Goal: Transaction & Acquisition: Purchase product/service

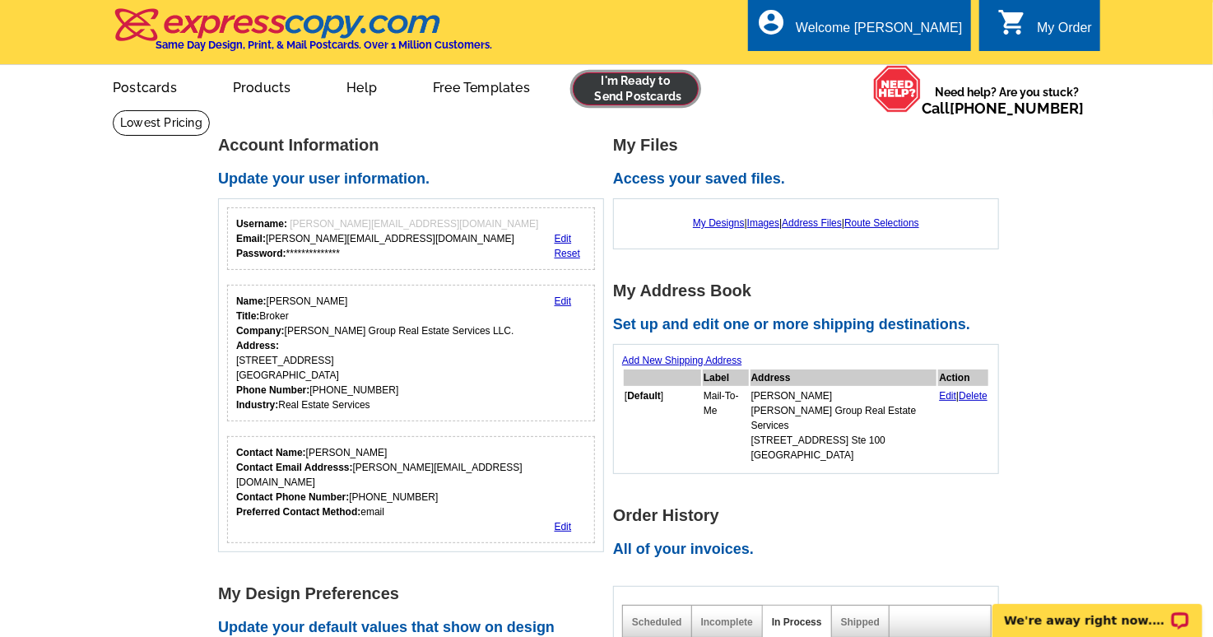
click at [664, 91] on link at bounding box center [636, 88] width 126 height 33
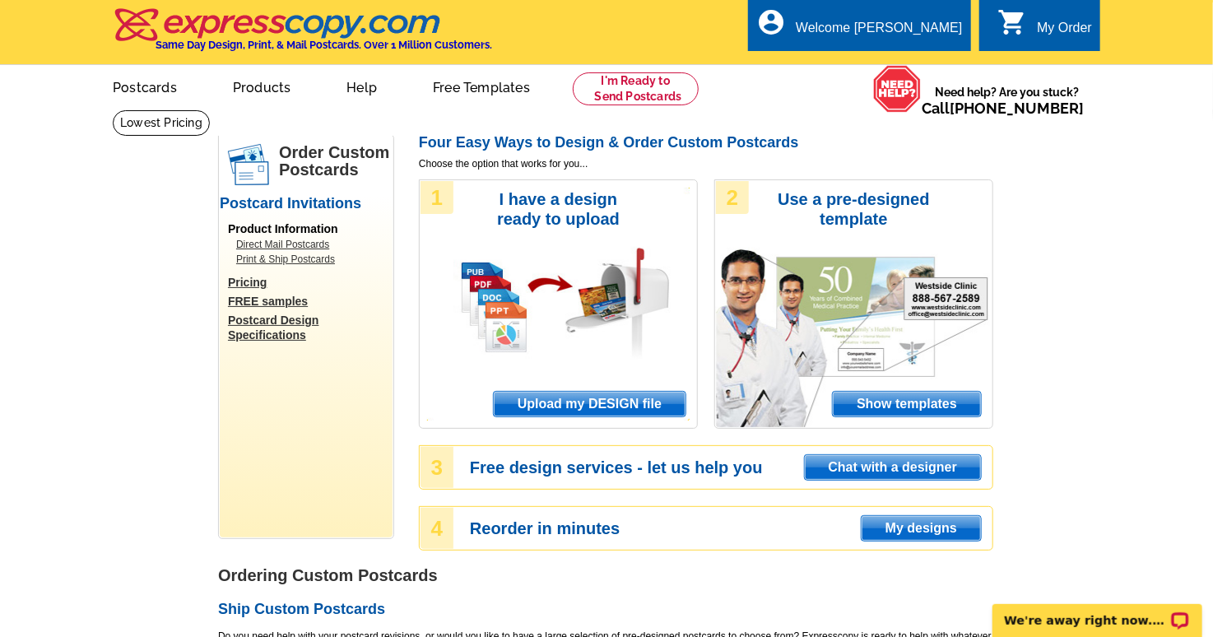
click at [905, 399] on span "Show templates" at bounding box center [907, 404] width 148 height 25
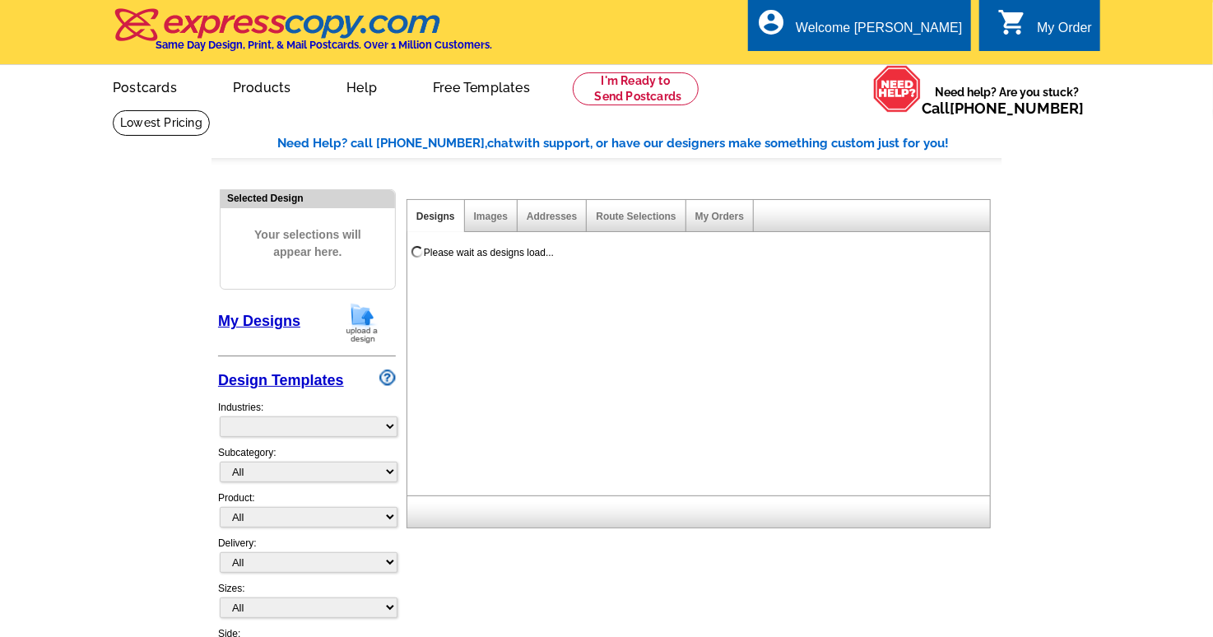
select select "971"
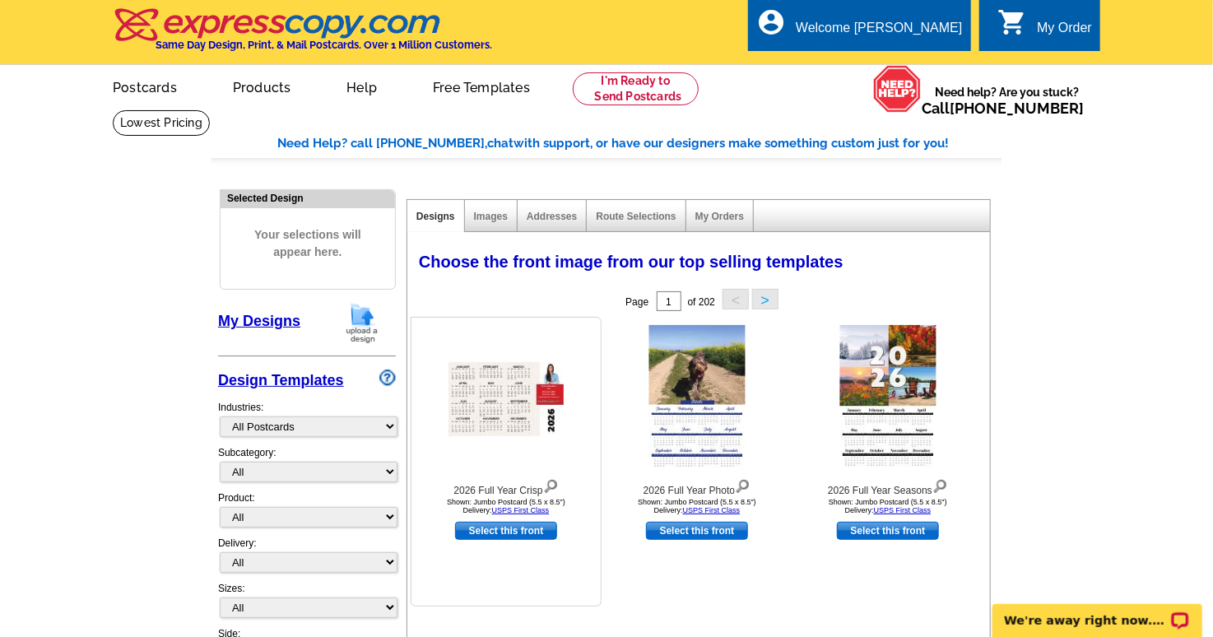
click at [504, 378] on img at bounding box center [505, 399] width 115 height 74
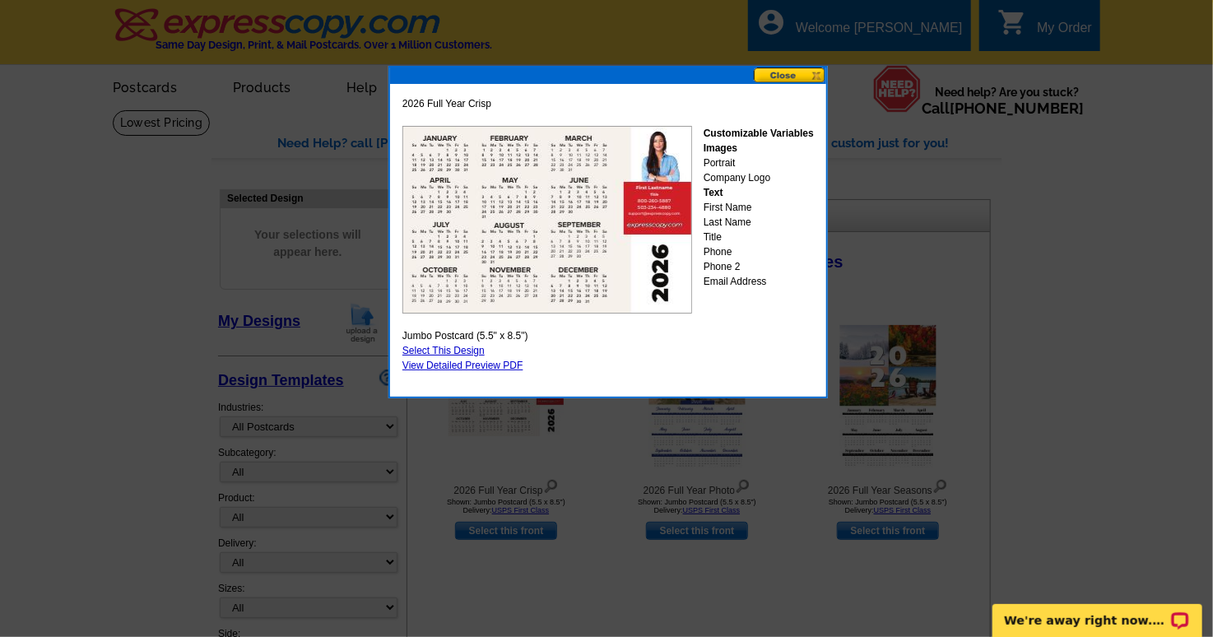
click at [774, 70] on button at bounding box center [790, 75] width 72 height 16
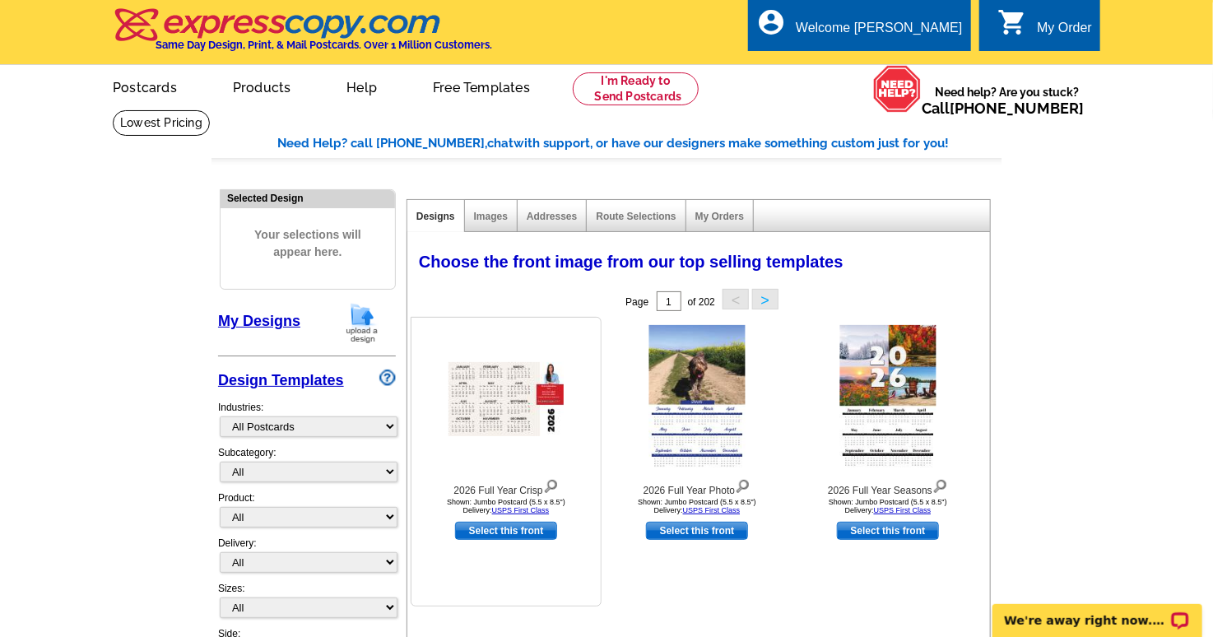
click at [508, 527] on link "Select this front" at bounding box center [506, 531] width 102 height 18
select select "2"
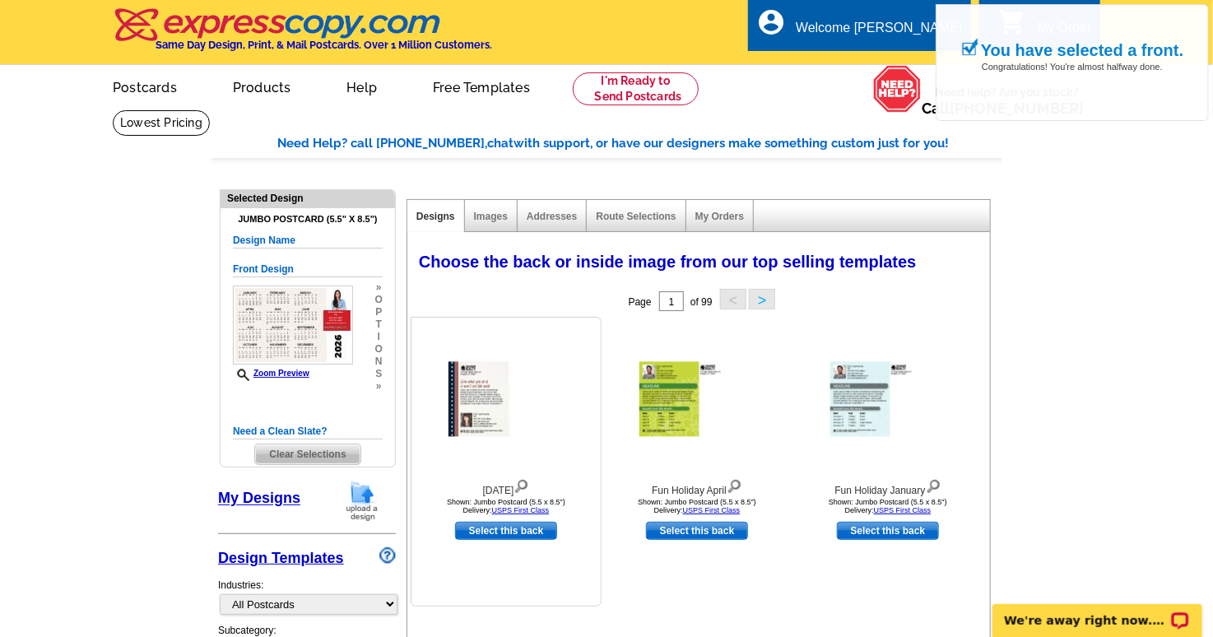
click at [499, 534] on link "Select this back" at bounding box center [506, 531] width 102 height 18
select select "front"
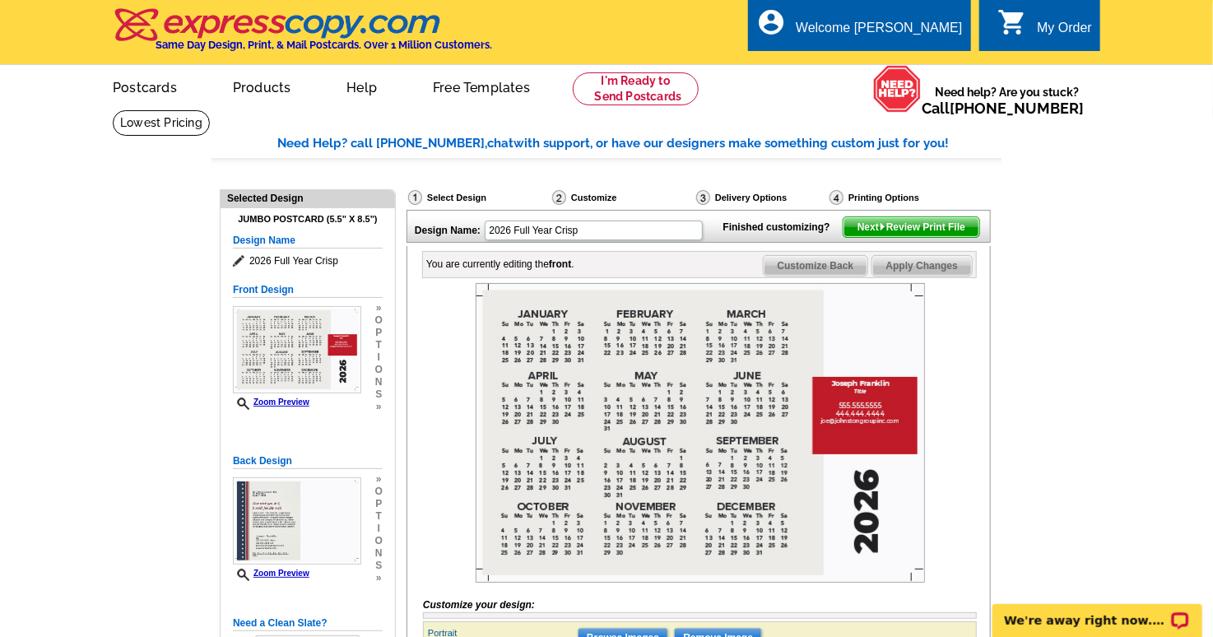
click at [746, 199] on div "Delivery Options" at bounding box center [760, 197] width 133 height 16
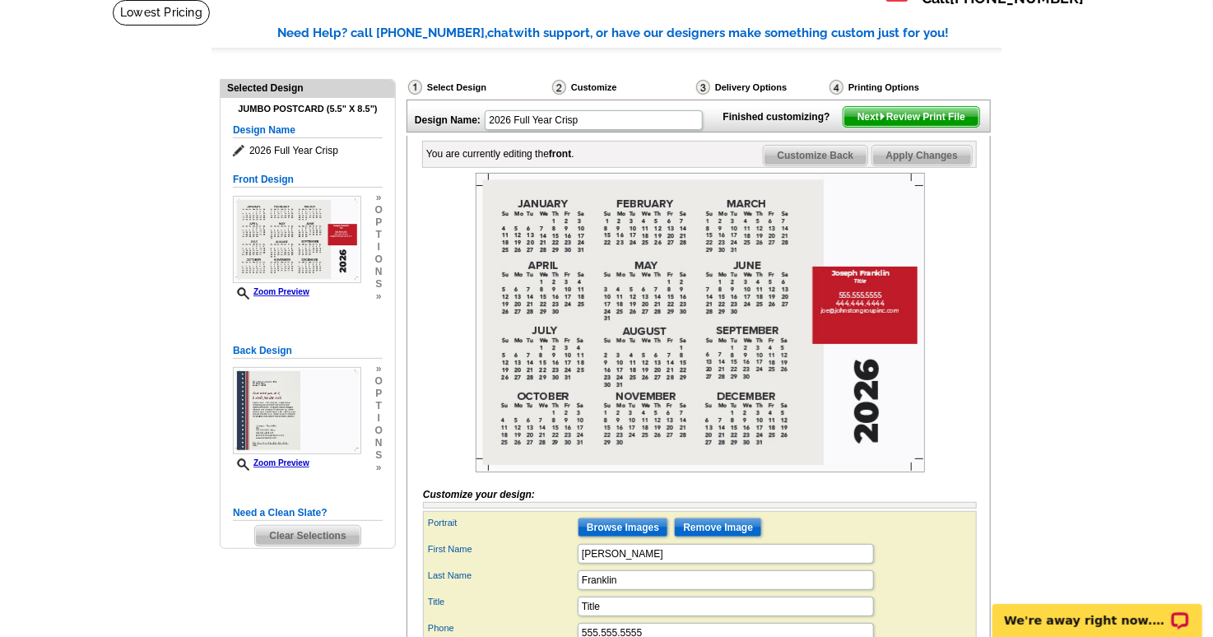
scroll to position [82, 0]
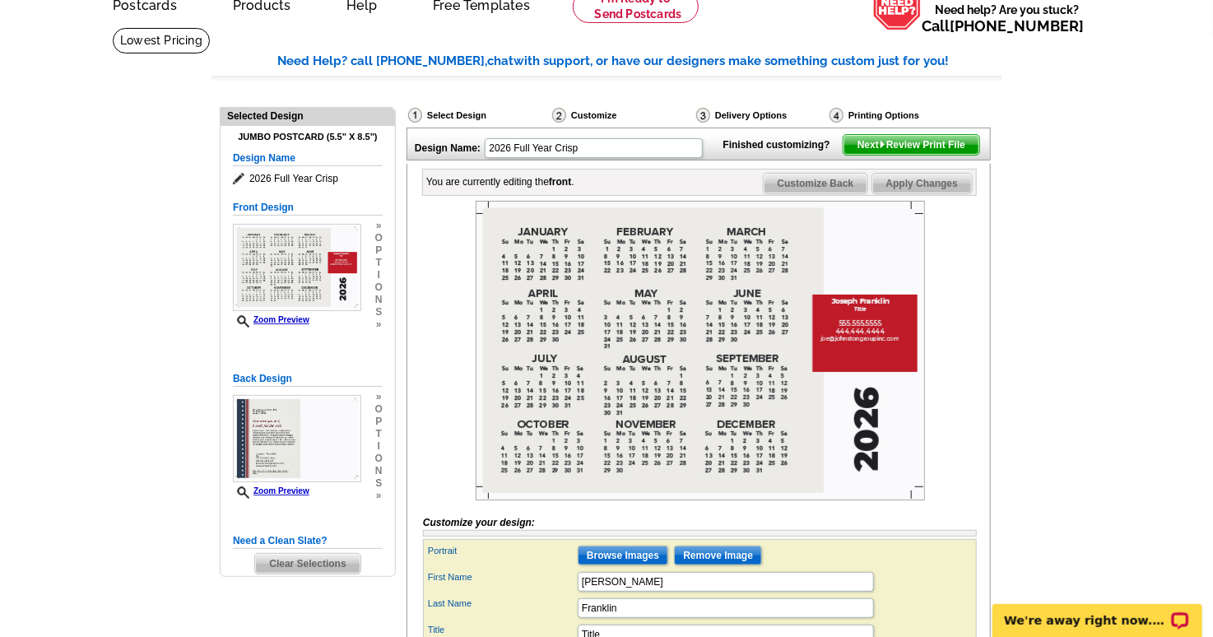
click at [908, 155] on span "Next Review Print File" at bounding box center [911, 145] width 136 height 20
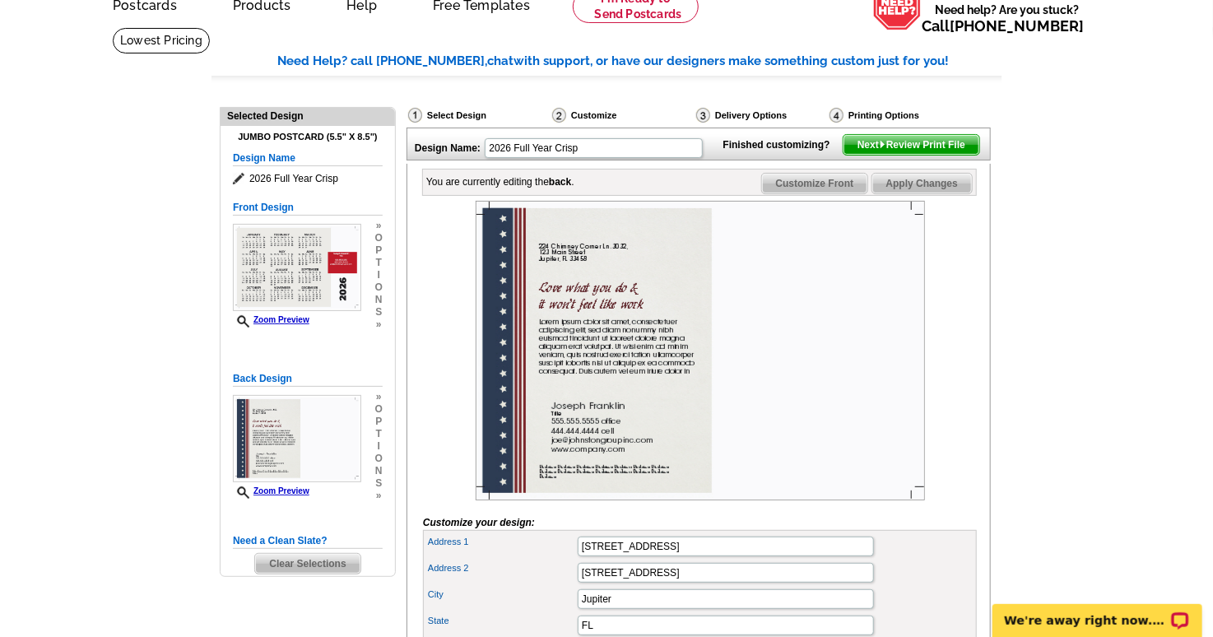
click at [882, 155] on span "Next Review Print File" at bounding box center [911, 145] width 136 height 20
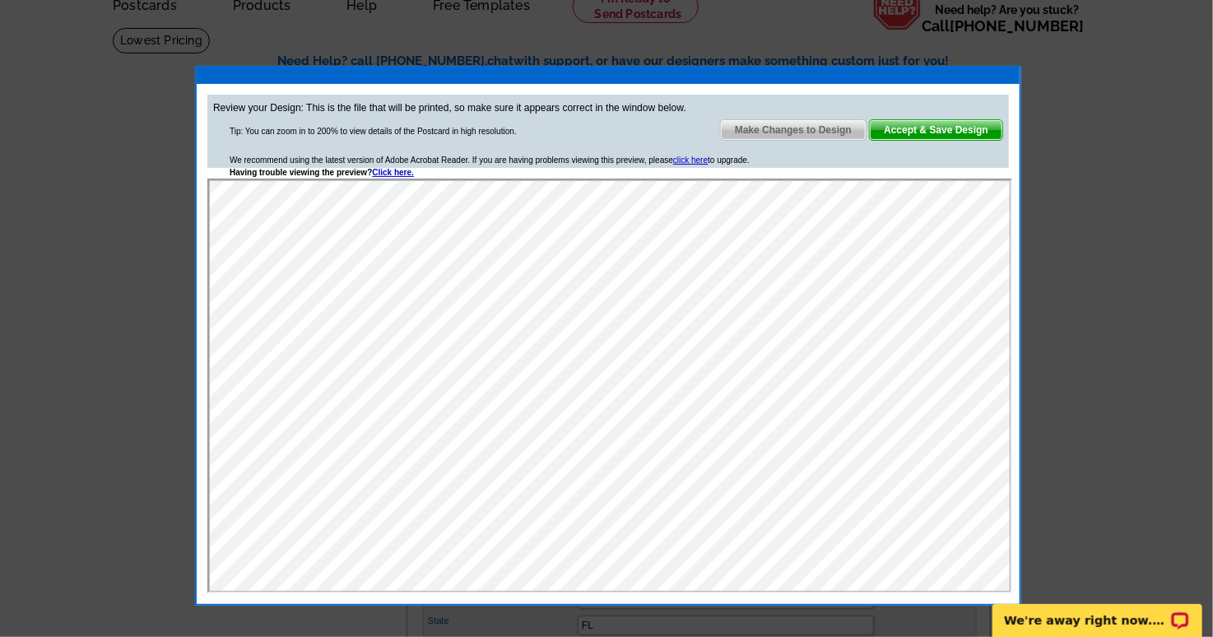
scroll to position [0, 0]
click at [928, 127] on span "Accept & Save Design" at bounding box center [936, 130] width 132 height 20
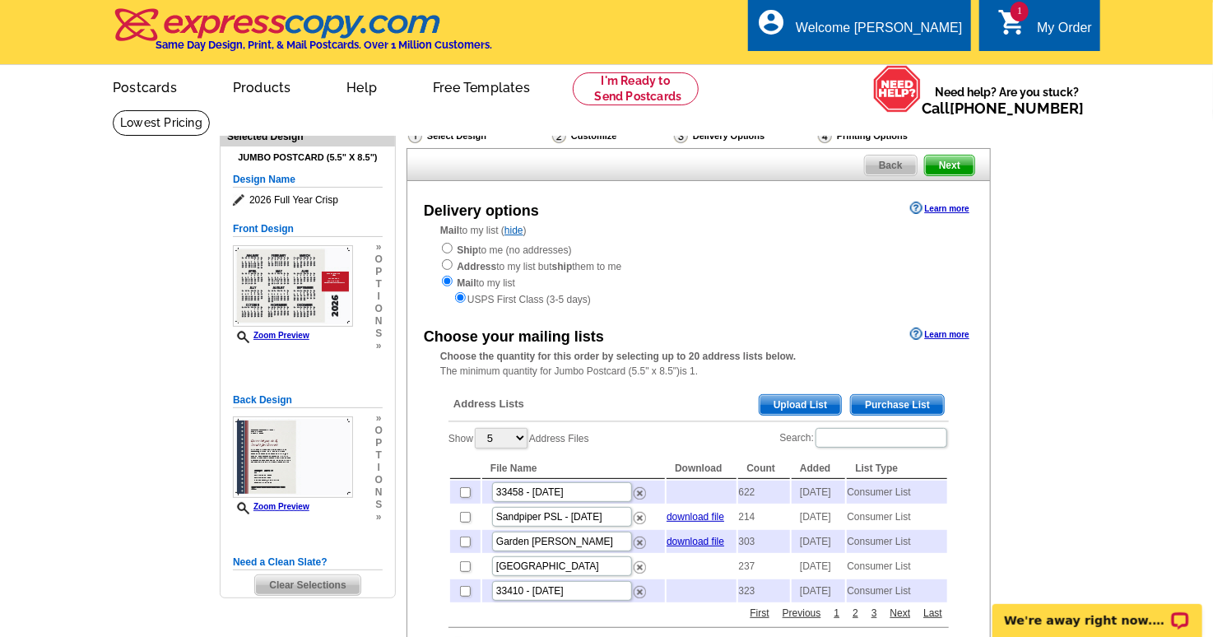
drag, startPoint x: 709, startPoint y: 132, endPoint x: 690, endPoint y: 303, distance: 171.4
click at [691, 303] on div "Select Design Customize Delivery Options Printing Options Back Next Delivery op…" at bounding box center [697, 618] width 591 height 1000
click at [1184, 284] on main "Need Help? call [PHONE_NUMBER], chat with support, or have our designers make s…" at bounding box center [606, 646] width 1213 height 1075
click at [448, 262] on input "radio" at bounding box center [447, 264] width 11 height 11
radio input "true"
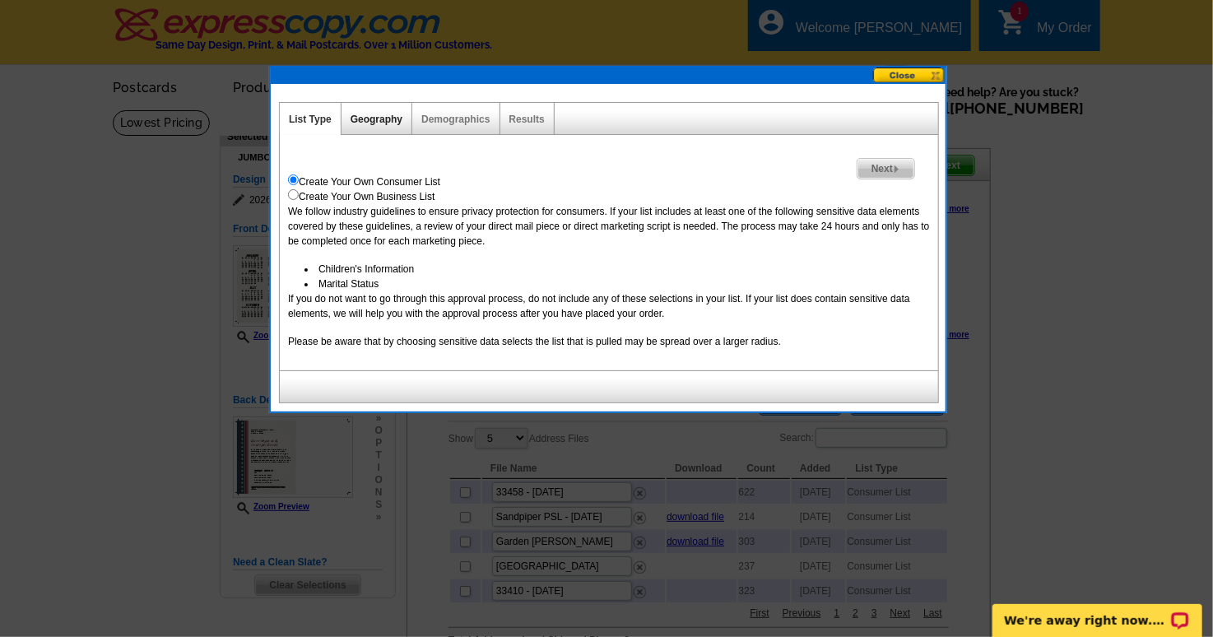
click at [389, 121] on link "Geography" at bounding box center [376, 120] width 52 height 12
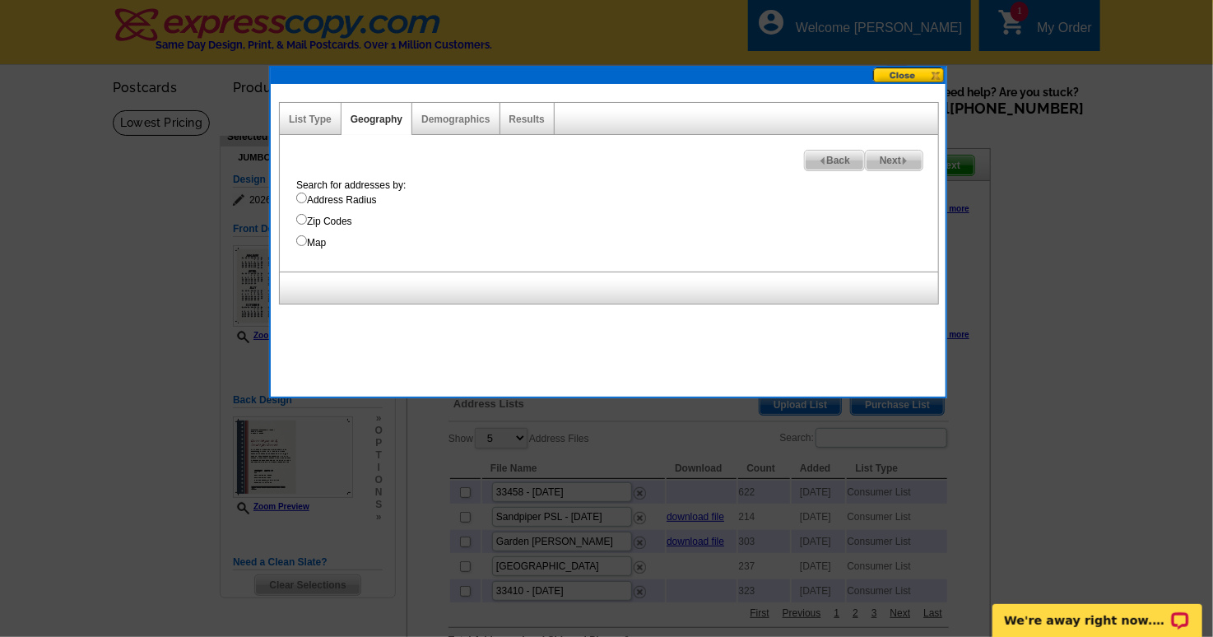
click at [303, 240] on input "Map" at bounding box center [301, 240] width 11 height 11
radio input "true"
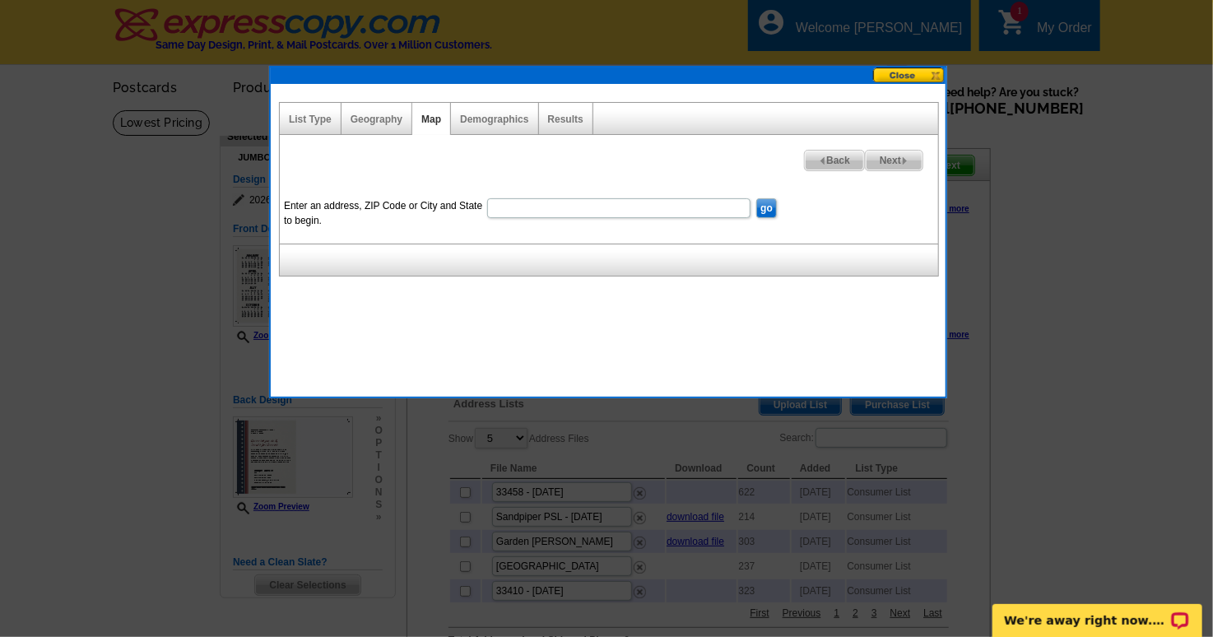
click at [621, 204] on input "Enter an address, ZIP Code or City and State to begin." at bounding box center [618, 208] width 263 height 20
type input "33403"
click at [756, 198] on input "go" at bounding box center [766, 208] width 21 height 20
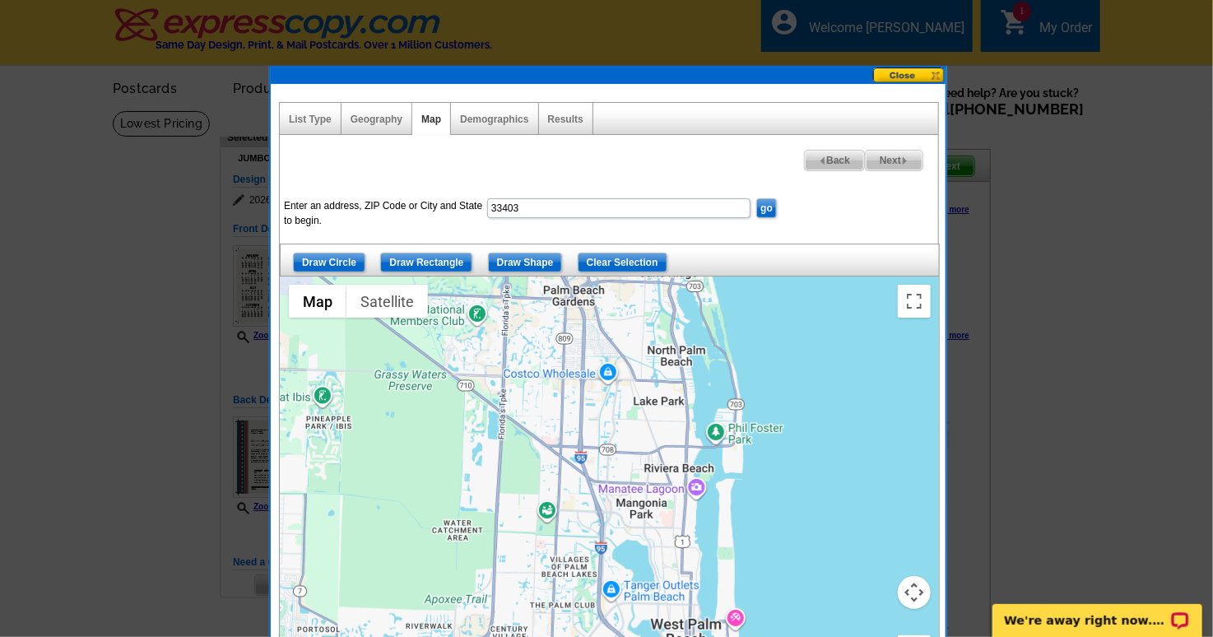
drag, startPoint x: 602, startPoint y: 438, endPoint x: 601, endPoint y: 470, distance: 32.1
click at [601, 471] on div at bounding box center [610, 481] width 658 height 411
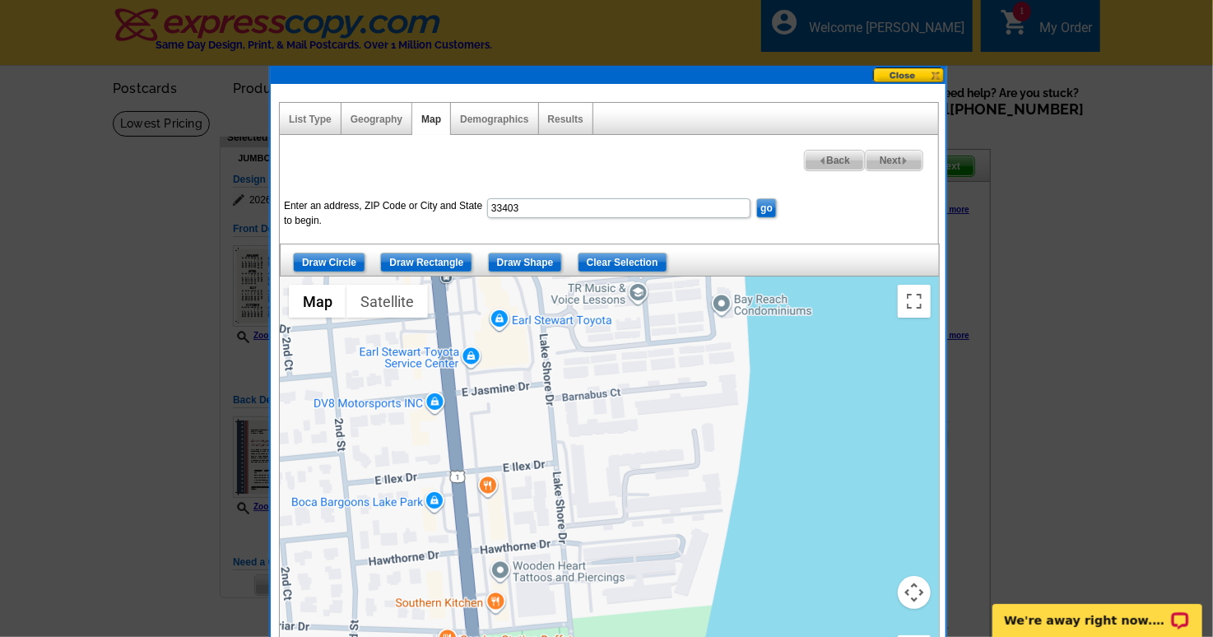
drag, startPoint x: 800, startPoint y: 523, endPoint x: 811, endPoint y: 483, distance: 41.9
click at [811, 483] on div at bounding box center [610, 481] width 658 height 411
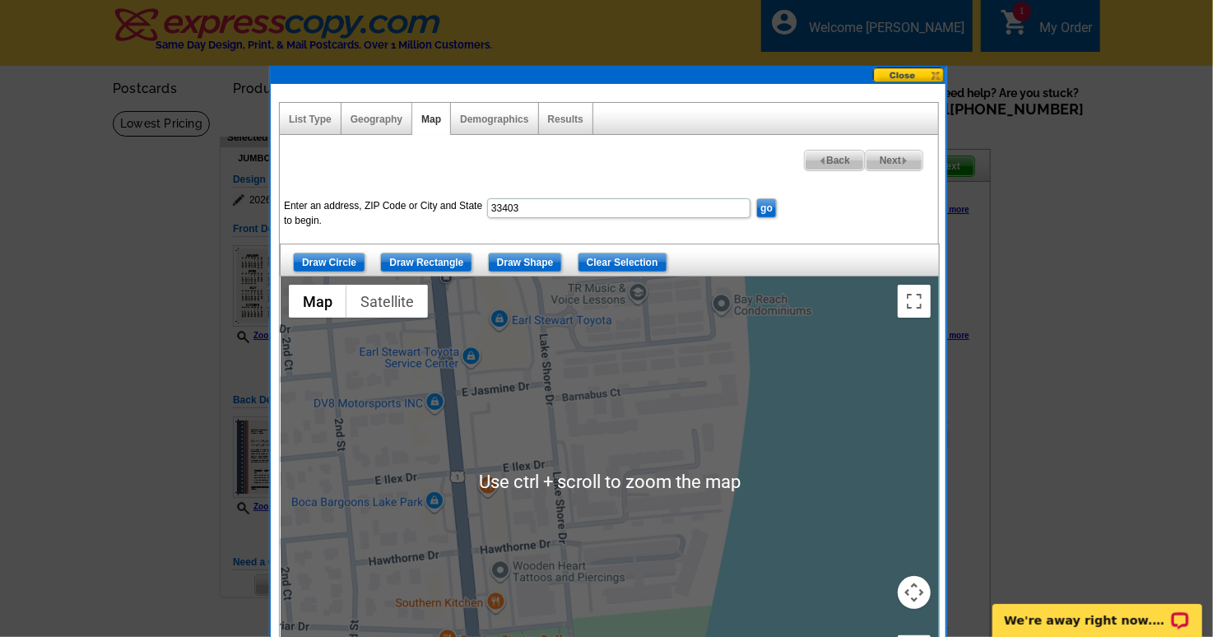
click at [660, 453] on div at bounding box center [610, 481] width 658 height 411
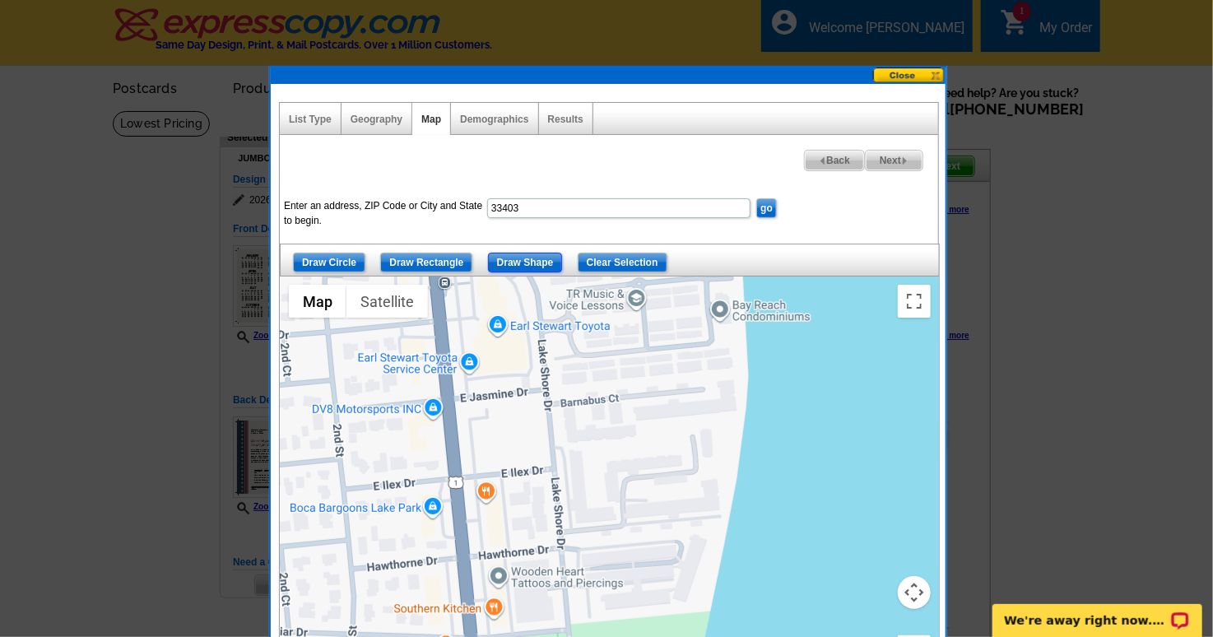
click at [532, 260] on input "Draw Shape" at bounding box center [525, 263] width 75 height 20
click at [557, 538] on div at bounding box center [610, 481] width 658 height 411
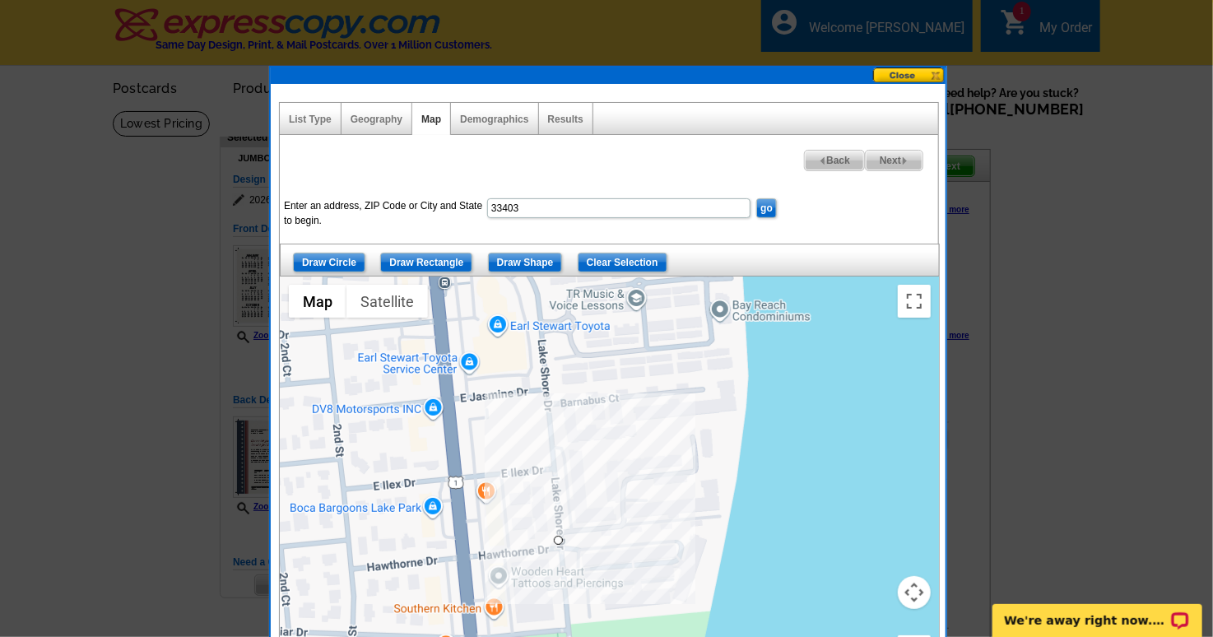
click at [589, 539] on div at bounding box center [610, 481] width 658 height 411
click at [649, 535] on div at bounding box center [610, 481] width 658 height 411
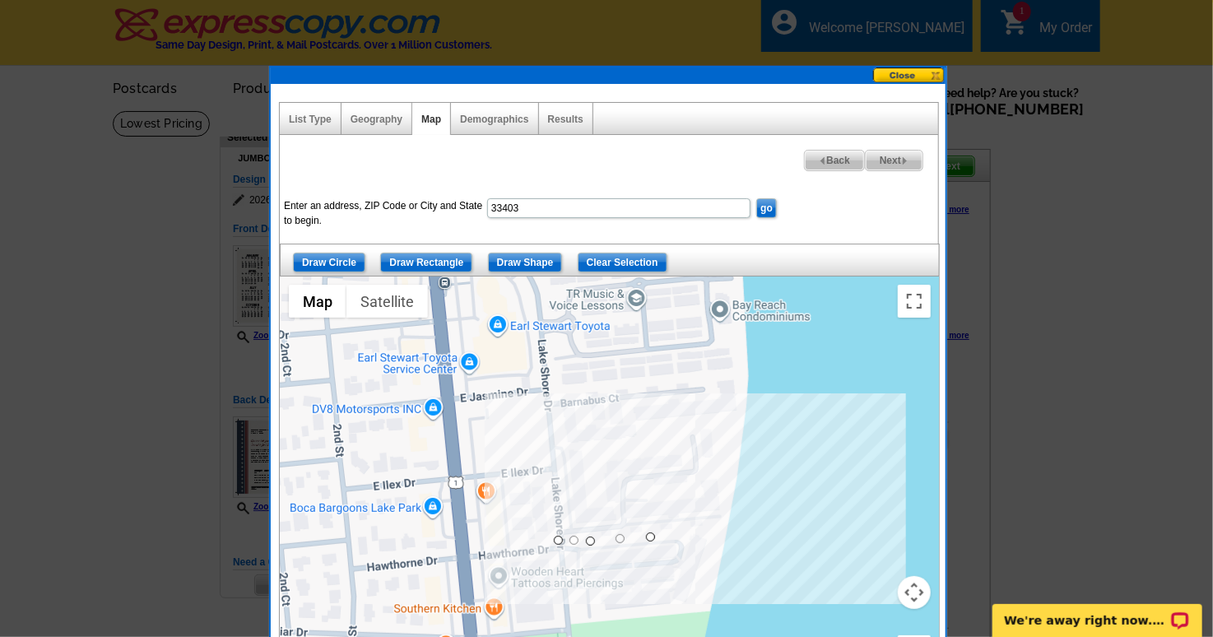
click at [742, 522] on div at bounding box center [610, 481] width 658 height 411
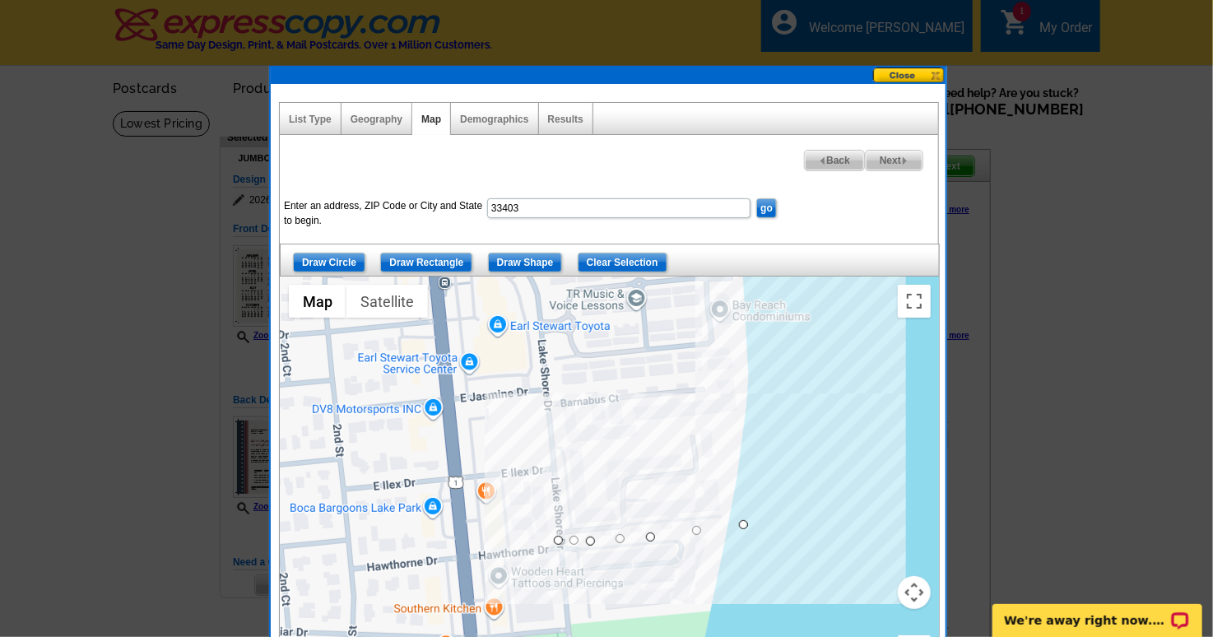
click at [754, 368] on div at bounding box center [610, 481] width 658 height 411
click at [545, 394] on div at bounding box center [610, 481] width 658 height 411
click at [556, 536] on div at bounding box center [610, 481] width 658 height 411
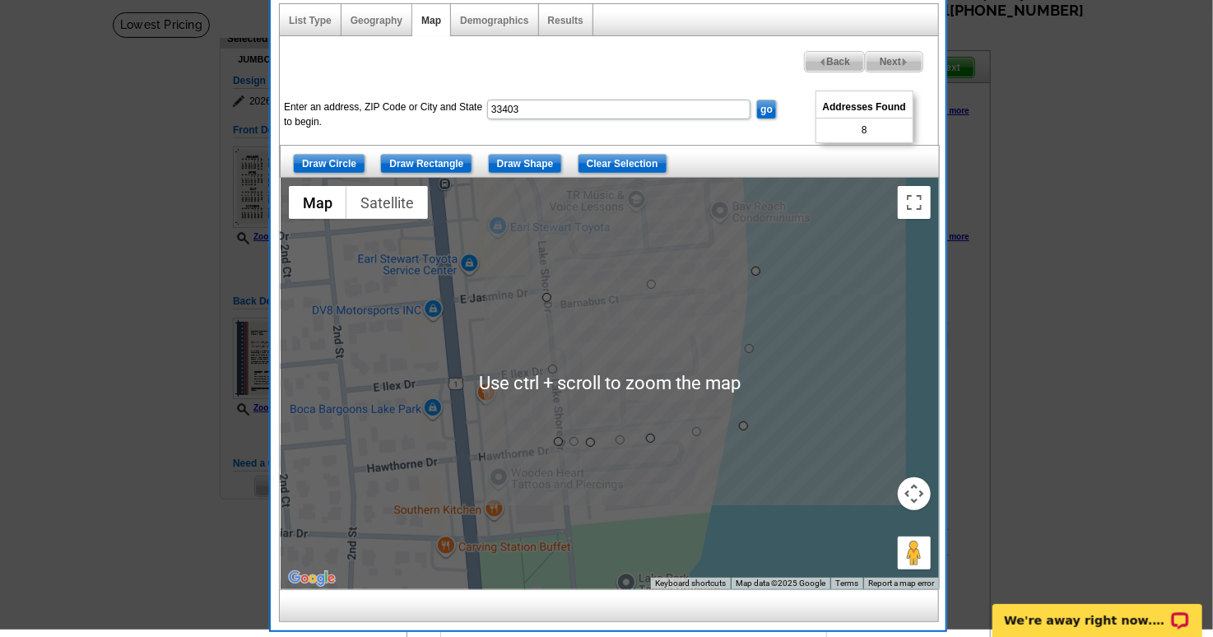
scroll to position [82, 0]
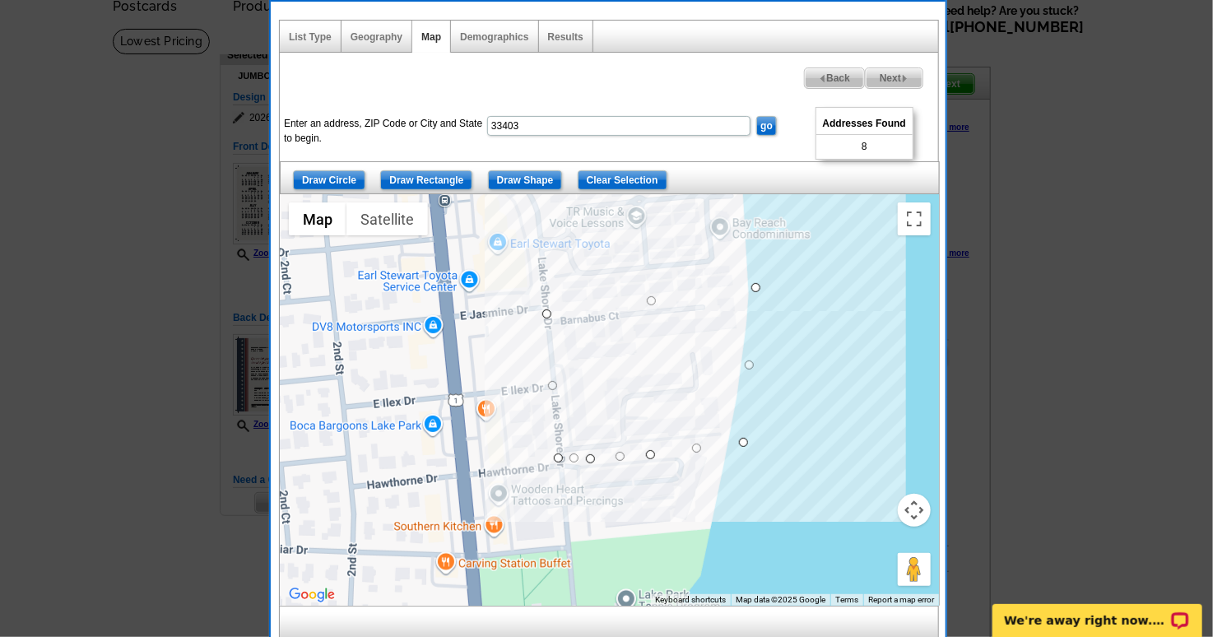
click at [886, 73] on span "Next" at bounding box center [894, 78] width 57 height 20
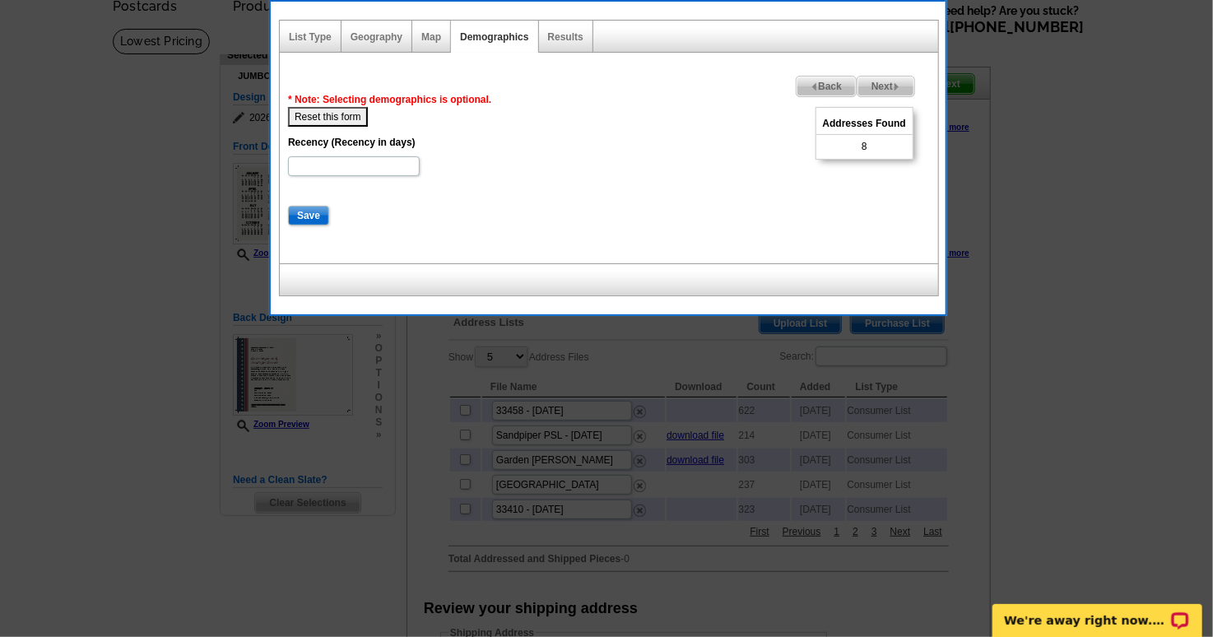
click at [884, 81] on span "Next" at bounding box center [885, 87] width 57 height 20
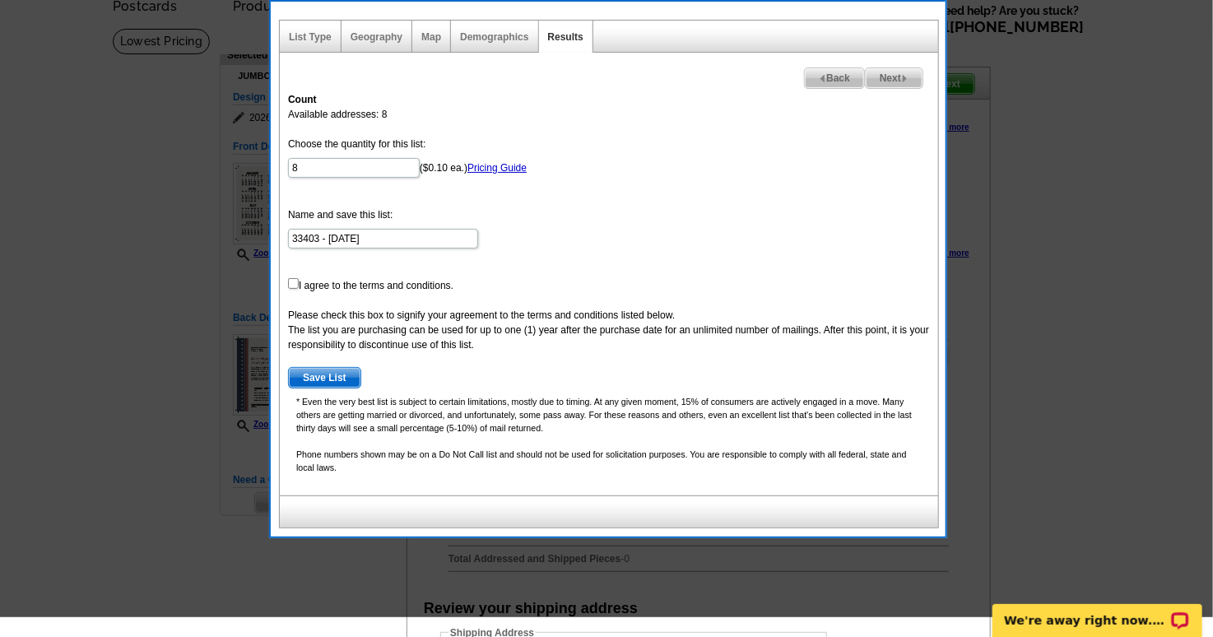
scroll to position [0, 0]
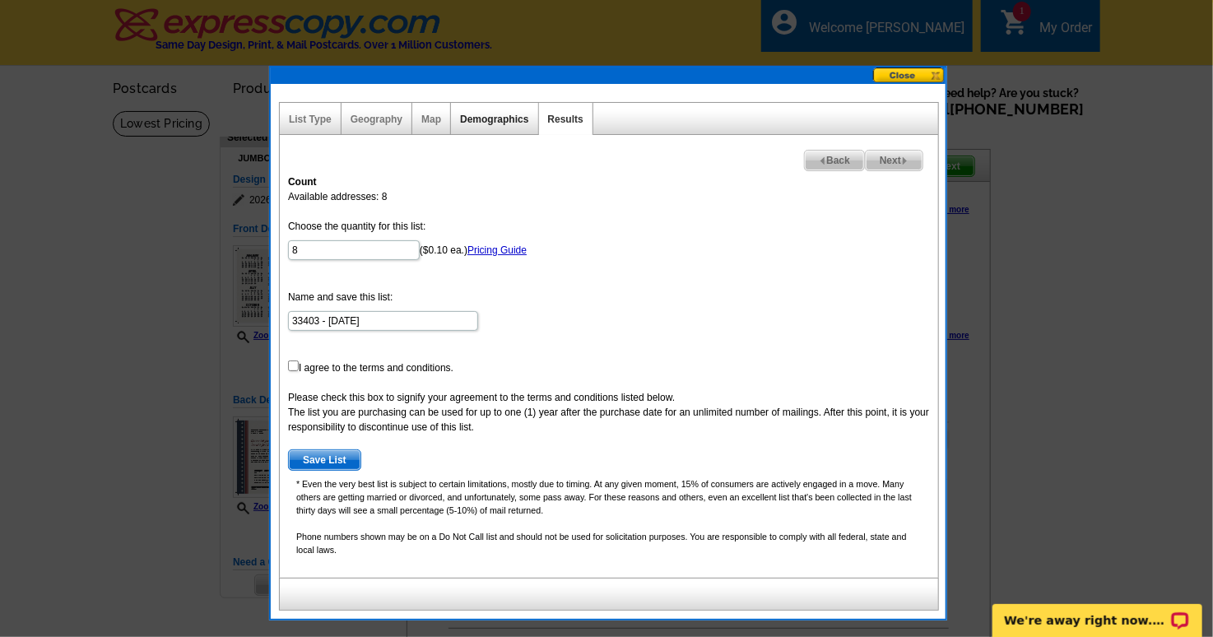
click at [475, 120] on link "Demographics" at bounding box center [494, 120] width 68 height 12
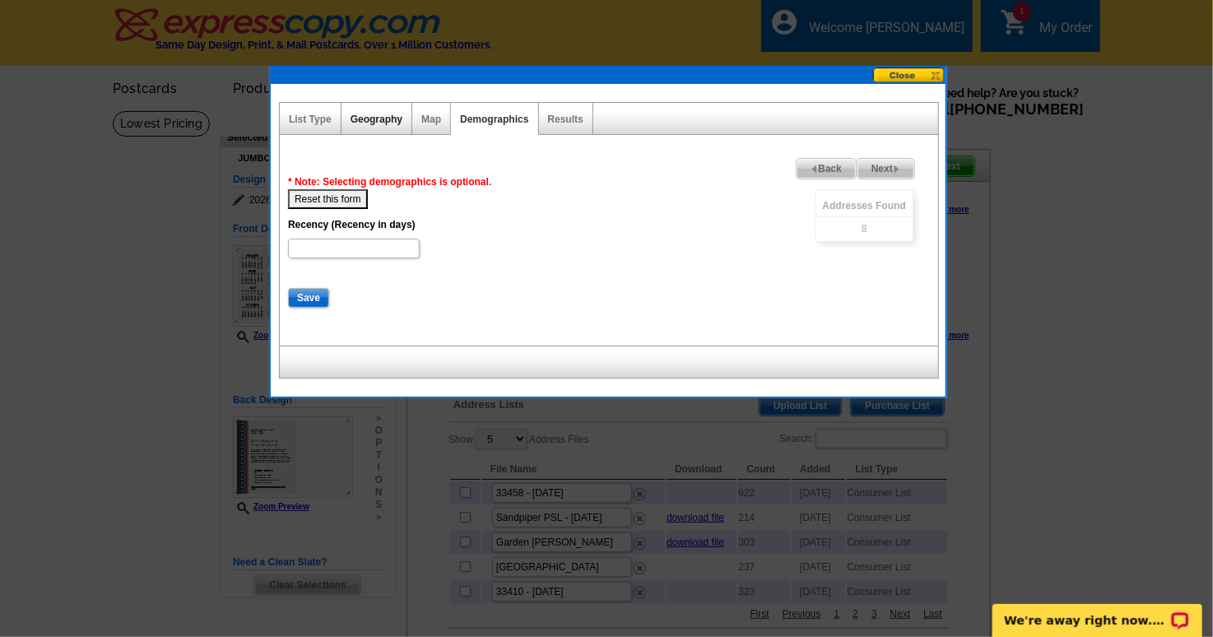
click at [376, 118] on link "Geography" at bounding box center [376, 120] width 52 height 12
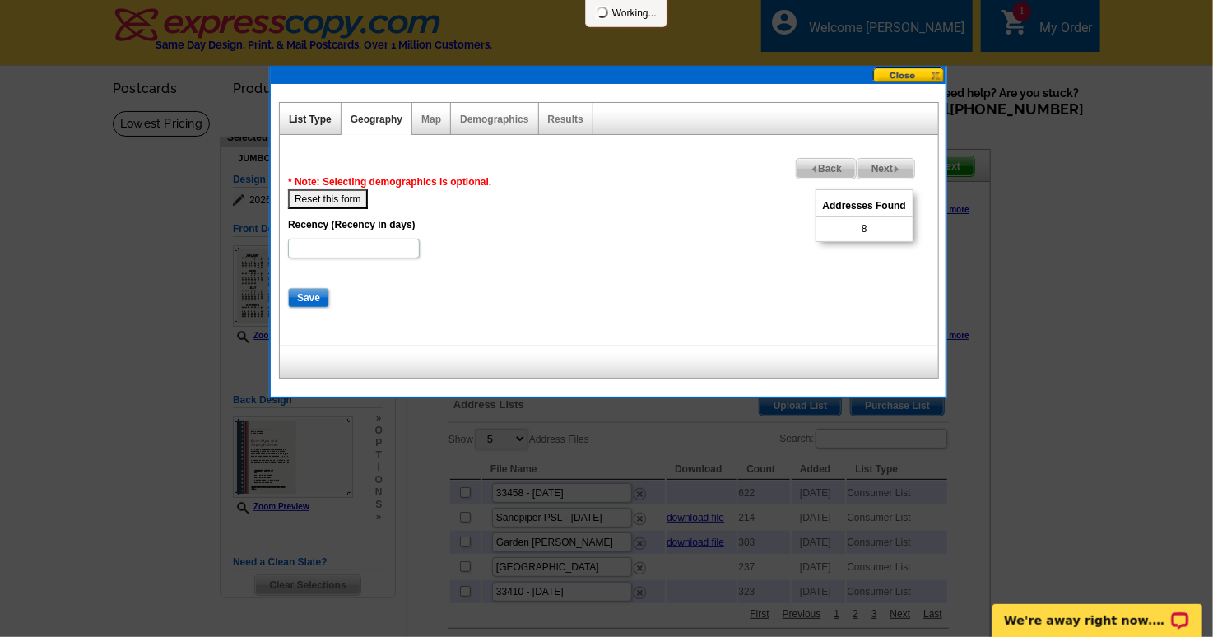
click at [311, 116] on link "List Type" at bounding box center [310, 120] width 43 height 12
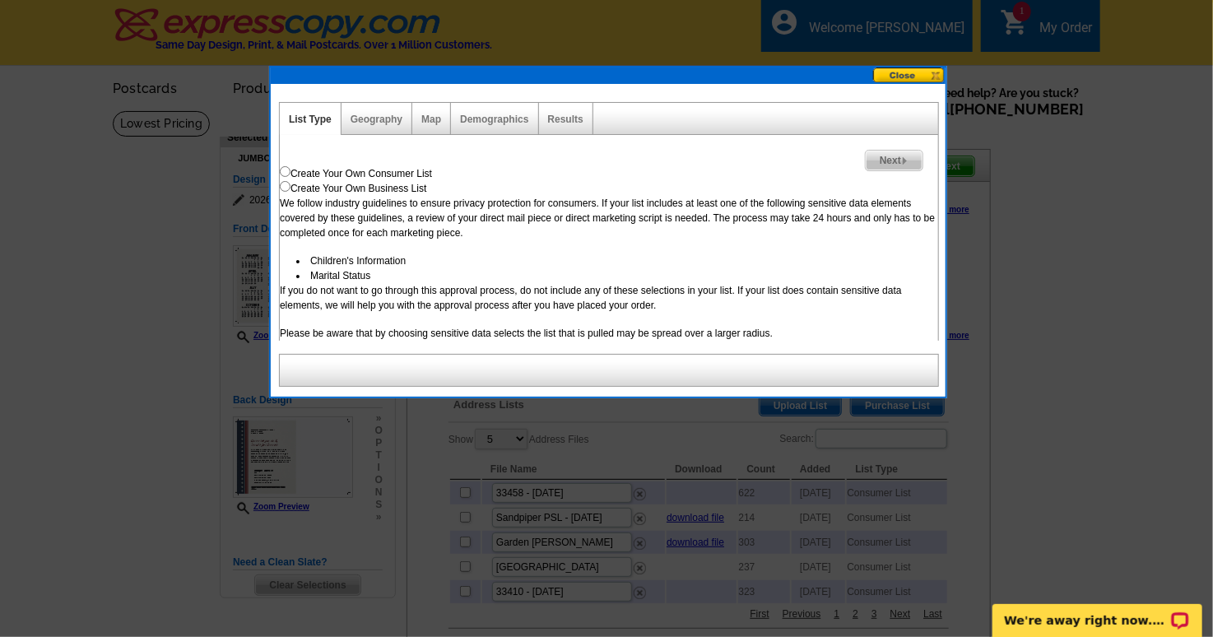
click at [907, 75] on button at bounding box center [909, 75] width 72 height 16
